Goal: Book appointment/travel/reservation

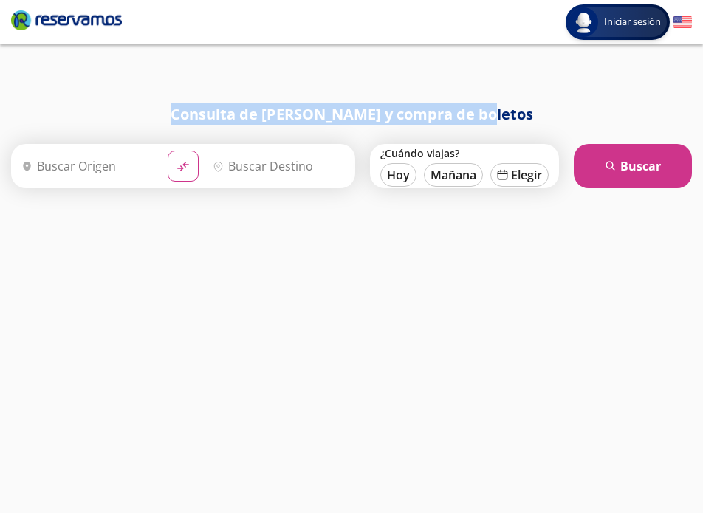
drag, startPoint x: 198, startPoint y: 118, endPoint x: 508, endPoint y: 122, distance: 310.1
click at [508, 122] on h1 "Consulta de [PERSON_NAME] y compra de boletos" at bounding box center [351, 114] width 681 height 22
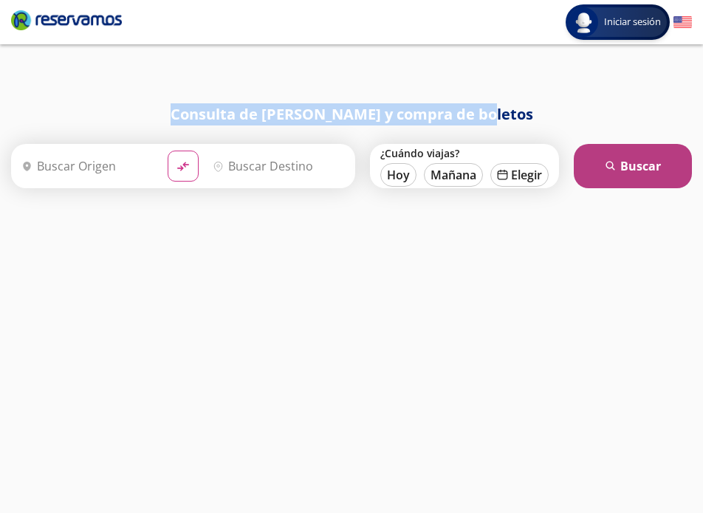
click at [610, 165] on icon "search" at bounding box center [610, 166] width 11 height 11
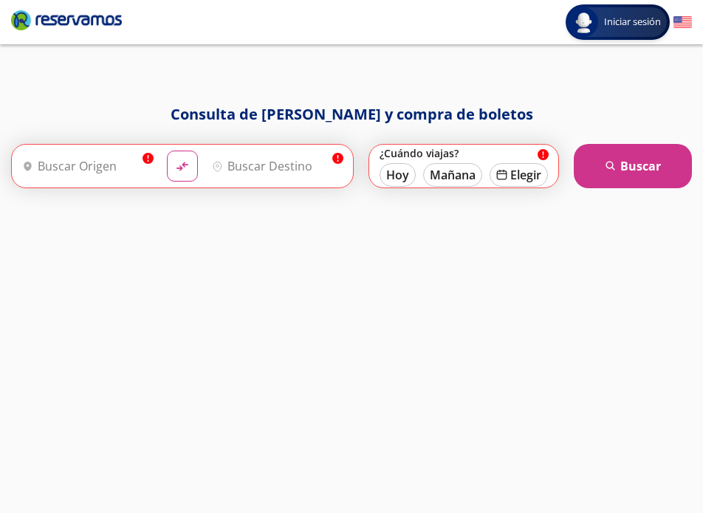
click at [92, 154] on input "Origen" at bounding box center [85, 166] width 139 height 37
